Goal: Task Accomplishment & Management: Use online tool/utility

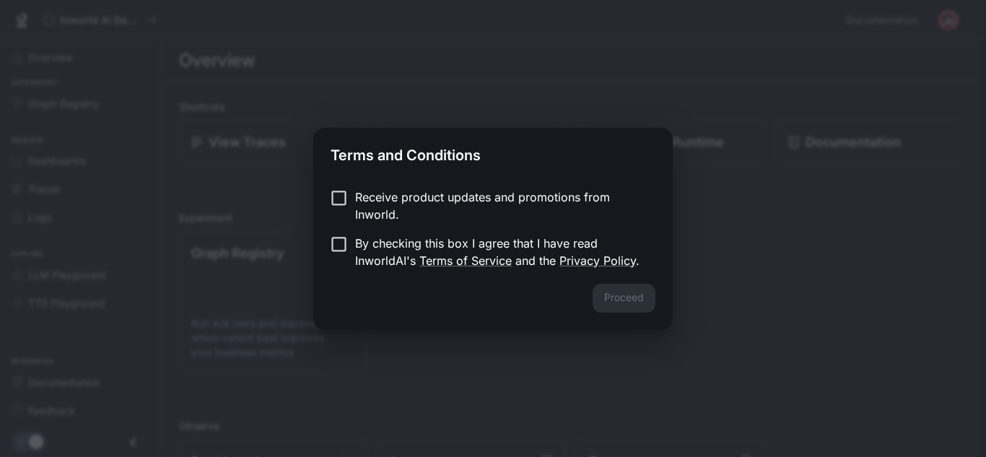
click at [382, 253] on p "By checking this box I agree that I have read InworldAI's Terms of Service and …" at bounding box center [499, 252] width 289 height 35
click at [617, 297] on button "Proceed" at bounding box center [624, 298] width 63 height 29
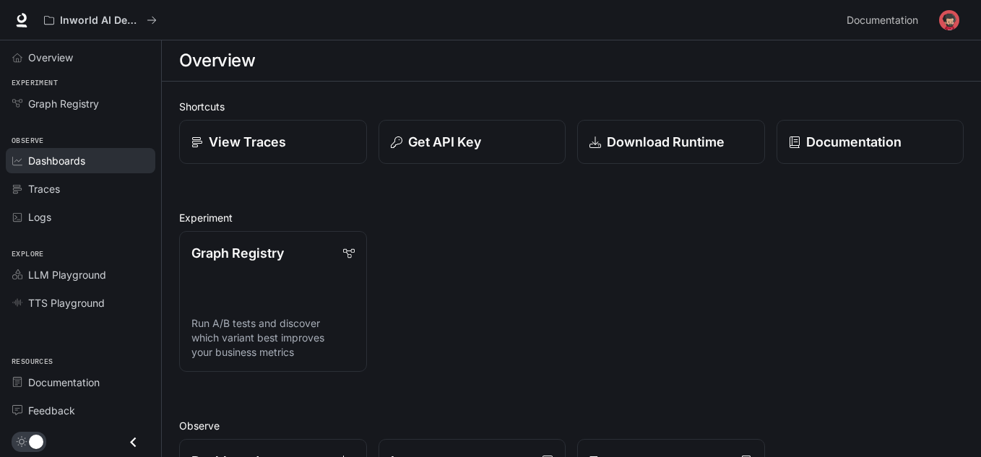
click at [77, 163] on span "Dashboards" at bounding box center [56, 160] width 57 height 15
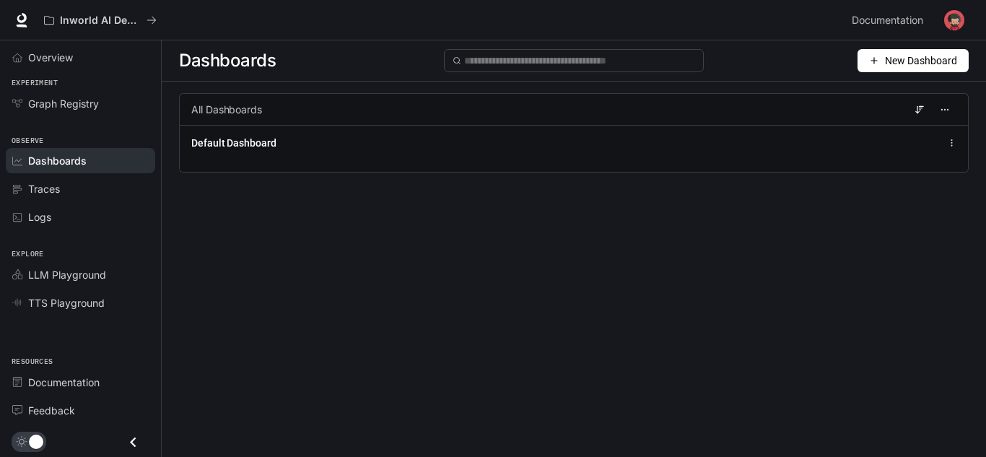
click at [874, 81] on div "Dashboards New Dashboard" at bounding box center [574, 60] width 825 height 41
click at [876, 68] on button "New Dashboard" at bounding box center [913, 60] width 111 height 23
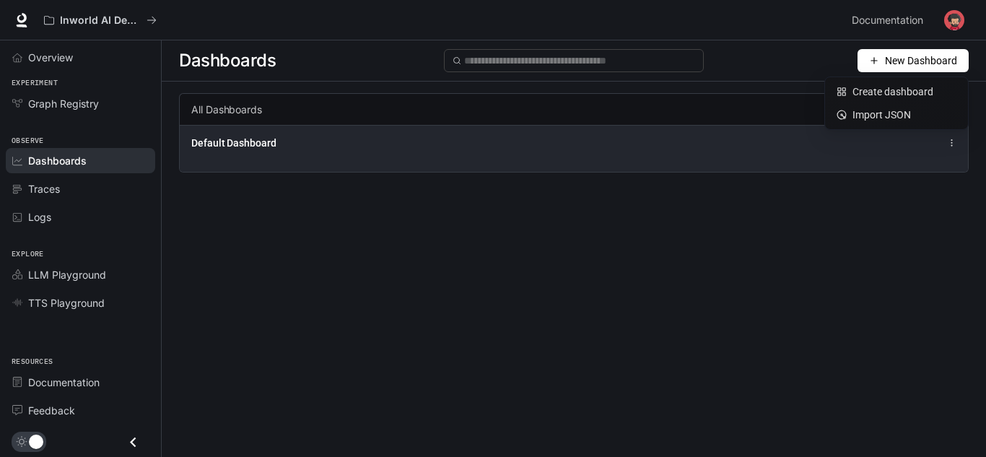
click at [706, 158] on div "Default Dashboard" at bounding box center [574, 148] width 789 height 47
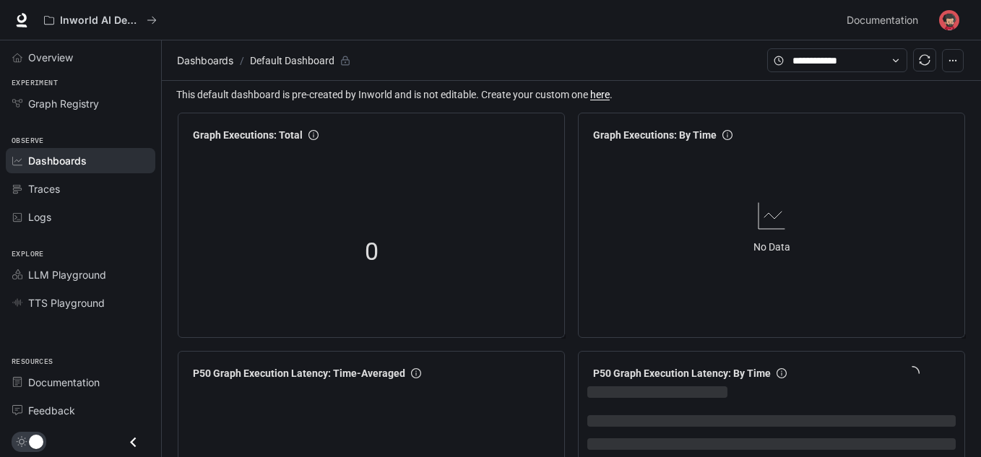
click at [100, 162] on div "Dashboards" at bounding box center [88, 160] width 121 height 15
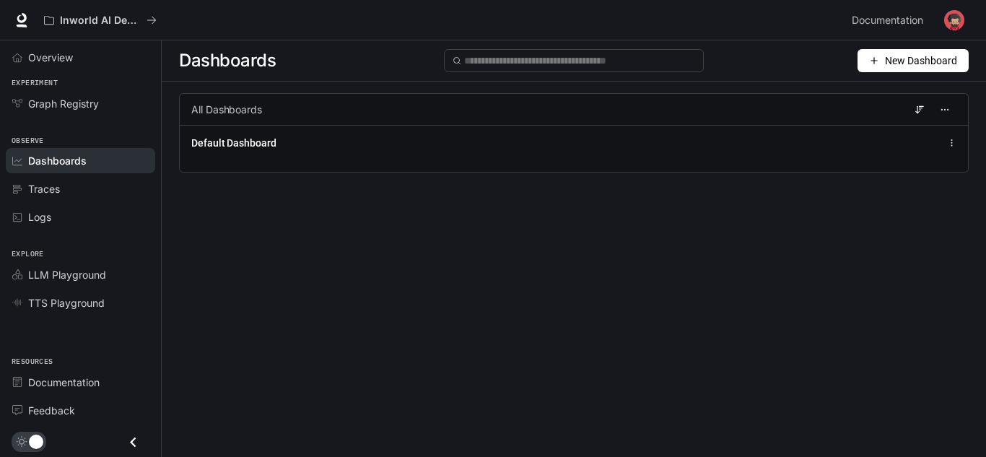
click at [890, 51] on button "New Dashboard" at bounding box center [913, 60] width 111 height 23
click at [880, 84] on div "Create dashboard" at bounding box center [897, 92] width 120 height 16
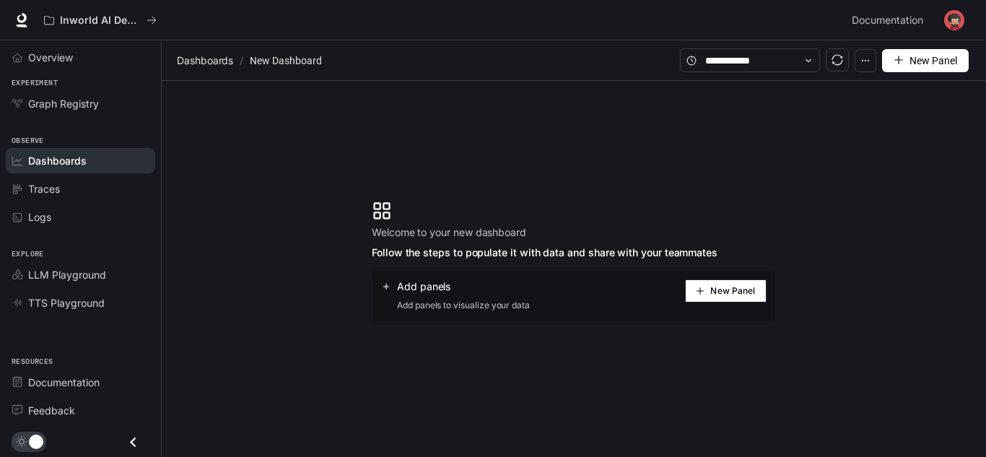
click at [698, 292] on icon "plus" at bounding box center [700, 291] width 9 height 9
